Goal: Task Accomplishment & Management: Manage account settings

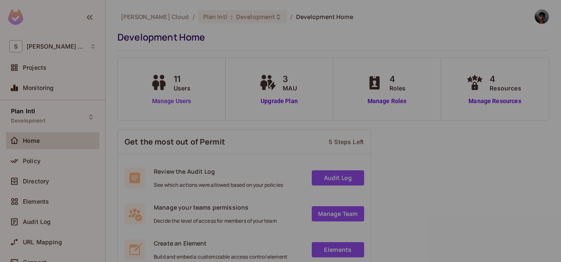
click at [175, 102] on link "Manage Users" at bounding box center [171, 101] width 47 height 9
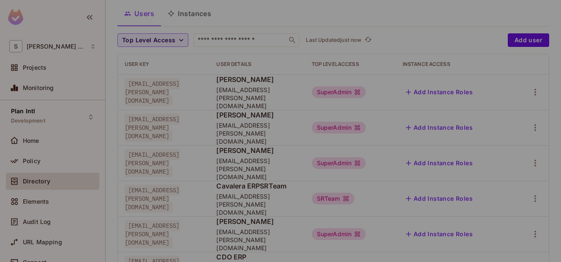
scroll to position [101, 0]
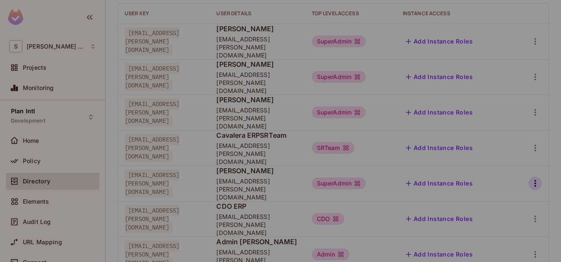
click at [531, 178] on icon "button" at bounding box center [536, 183] width 10 height 10
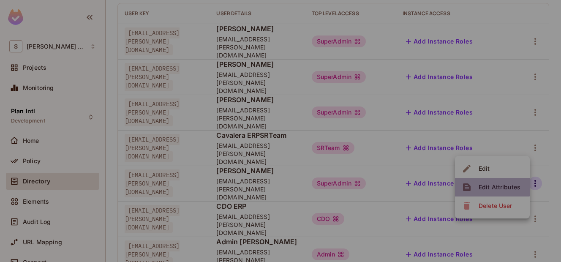
click at [492, 180] on li "Edit Attributes" at bounding box center [492, 187] width 75 height 19
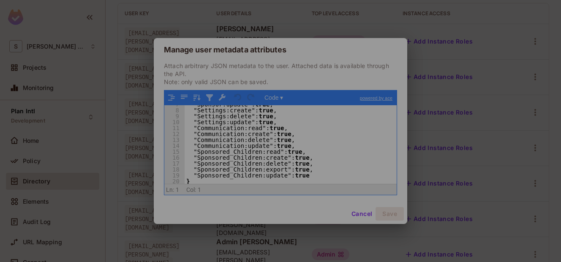
scroll to position [14, 0]
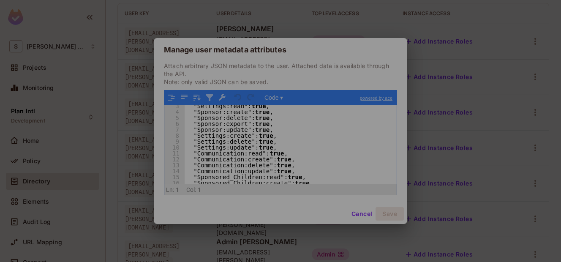
click at [109, 91] on div "Manage user metadata attributes Attach arbitrary JSON metadata to the user. Att…" at bounding box center [280, 131] width 561 height 262
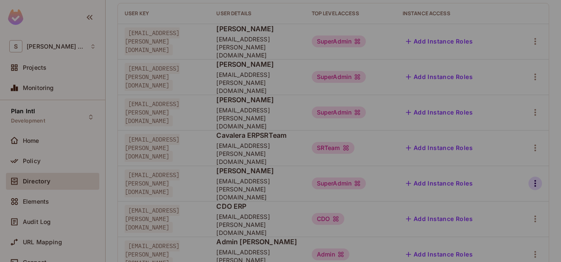
click at [535, 180] on icon "button" at bounding box center [536, 183] width 2 height 7
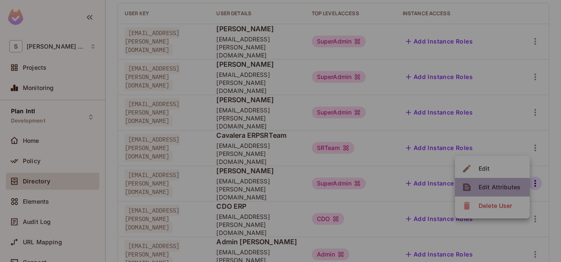
click at [489, 184] on div "Edit Attributes" at bounding box center [500, 187] width 42 height 8
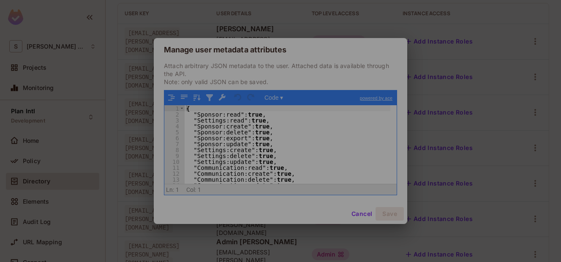
scroll to position [40, 0]
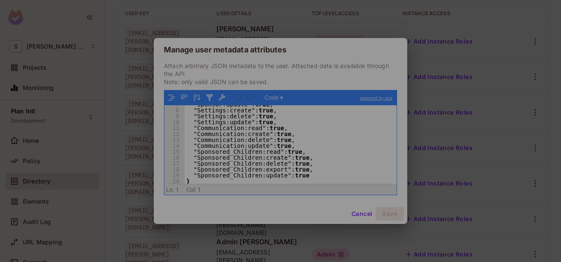
click at [128, 125] on div "Manage user metadata attributes Attach arbitrary JSON metadata to the user. Att…" at bounding box center [280, 131] width 561 height 262
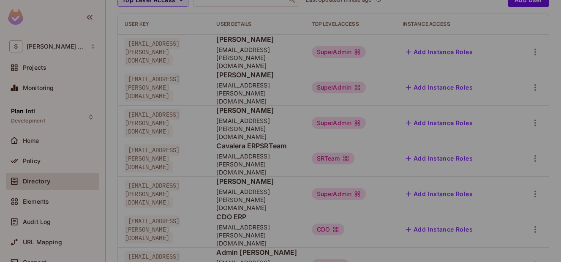
scroll to position [115, 0]
